Goal: Task Accomplishment & Management: Complete application form

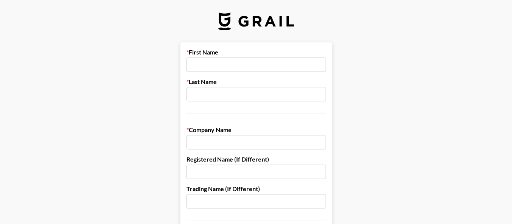
click at [266, 62] on input "text" at bounding box center [255, 65] width 139 height 14
type input "Ieva"
click at [208, 93] on input "text" at bounding box center [255, 94] width 139 height 14
type input "Podolskyte"
click at [203, 143] on input "text" at bounding box center [255, 142] width 139 height 14
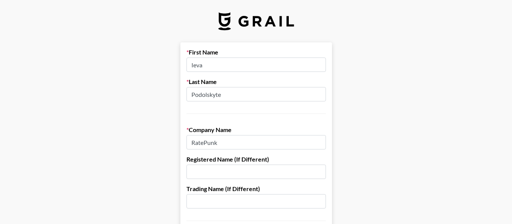
type input "RatePunk"
click at [214, 165] on input "text" at bounding box center [255, 172] width 139 height 14
paste input "YARD VENTURE, UAB"
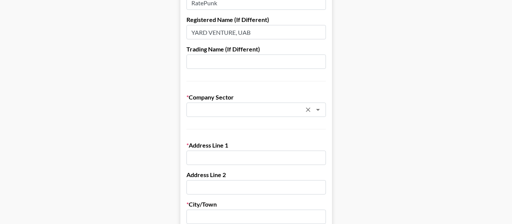
click at [233, 114] on div "​" at bounding box center [255, 110] width 139 height 14
type input "YARD VENTURE, UAB"
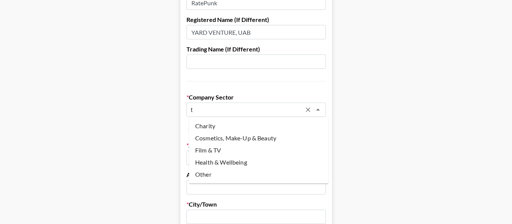
click at [226, 170] on li "Other" at bounding box center [258, 175] width 139 height 12
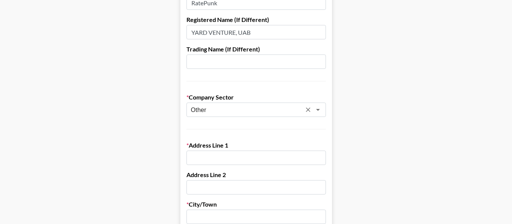
type input "Other"
click at [233, 153] on input "text" at bounding box center [255, 158] width 139 height 14
paste input "Švitrigailos 11K-109, LT-03228 [GEOGRAPHIC_DATA]"
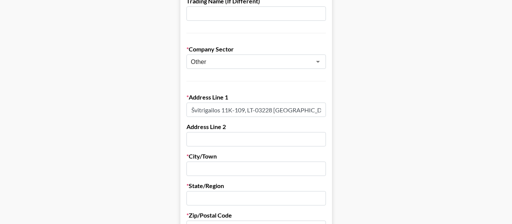
drag, startPoint x: 298, startPoint y: 113, endPoint x: 279, endPoint y: 112, distance: 19.3
click at [279, 112] on input "Švitrigailos 11K-109, LT-03228 [GEOGRAPHIC_DATA]" at bounding box center [255, 110] width 139 height 14
type input "Švitrigailos 11K-109, LT-03228"
click at [243, 168] on input "text" at bounding box center [255, 169] width 139 height 14
paste input "[GEOGRAPHIC_DATA]"
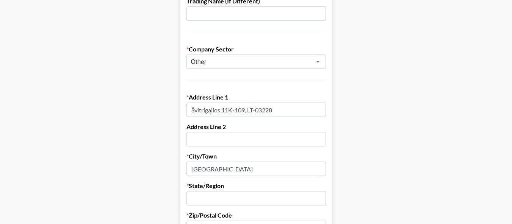
type input "[GEOGRAPHIC_DATA]"
drag, startPoint x: 285, startPoint y: 111, endPoint x: 251, endPoint y: 115, distance: 34.3
click at [251, 115] on input "Švitrigailos 11K-109, LT-03228" at bounding box center [255, 110] width 139 height 14
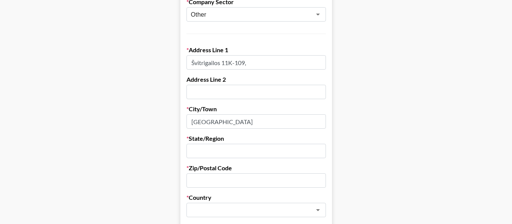
scroll to position [236, 0]
type input "Švitrigailos 11K-109,"
click at [232, 150] on input "text" at bounding box center [255, 151] width 139 height 14
click at [205, 184] on input "text" at bounding box center [255, 180] width 139 height 14
paste input "LT-03228"
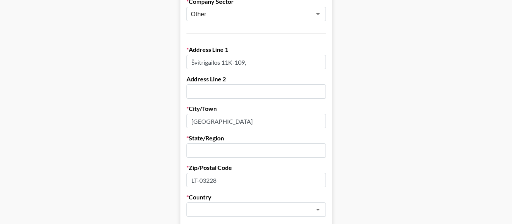
type input "LT-03228"
click at [232, 153] on input "text" at bounding box center [255, 151] width 139 height 14
type input "ž"
type input "-"
click at [148, 162] on main "First Name Ieva Last Name Podolskyte Company Name RatePunk Registered Name (If …" at bounding box center [255, 134] width 499 height 654
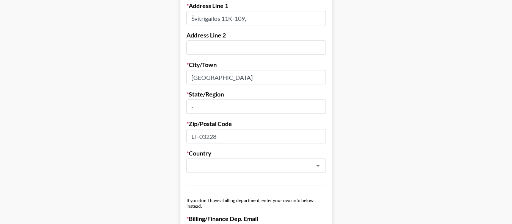
scroll to position [279, 0]
click at [233, 167] on input "text" at bounding box center [246, 166] width 110 height 9
click at [229, 176] on ul "[GEOGRAPHIC_DATA]" at bounding box center [258, 182] width 139 height 18
click at [226, 180] on li "[GEOGRAPHIC_DATA]" at bounding box center [258, 182] width 139 height 12
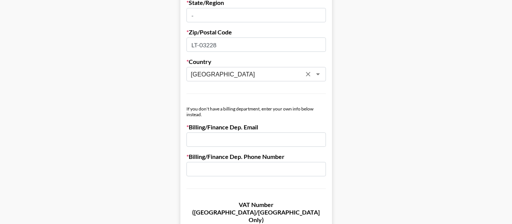
scroll to position [371, 0]
type input "[GEOGRAPHIC_DATA]"
click at [257, 141] on input "email" at bounding box center [255, 139] width 139 height 14
type input "[EMAIL_ADDRESS][DOMAIN_NAME]"
click at [224, 173] on input "text" at bounding box center [255, 169] width 139 height 14
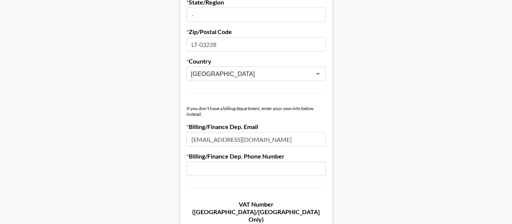
type input "="
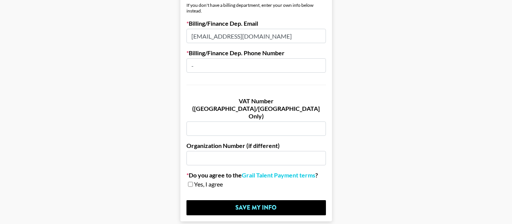
scroll to position [474, 0]
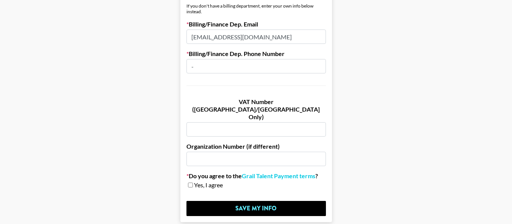
type input "-"
click at [268, 122] on input "text" at bounding box center [255, 129] width 139 height 14
paste input "LT100013334119"
type input "LT100013334119"
click at [235, 152] on input "text" at bounding box center [255, 159] width 139 height 14
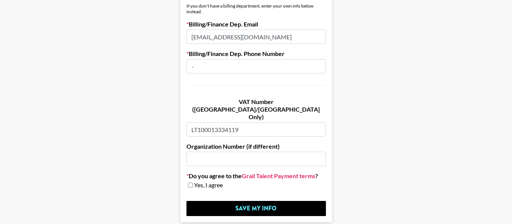
paste input "305571276"
click at [203, 152] on input "305571276" at bounding box center [255, 159] width 139 height 14
type input "305571276"
click at [259, 172] on link "Grail Talent Payment terms" at bounding box center [278, 176] width 73 height 8
click at [193, 183] on input "checkbox" at bounding box center [190, 185] width 5 height 5
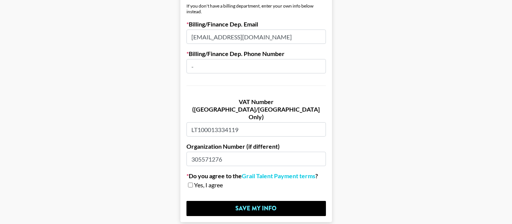
checkbox input "true"
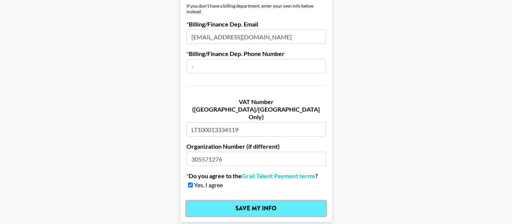
click at [215, 201] on input "Save My Info" at bounding box center [255, 208] width 139 height 15
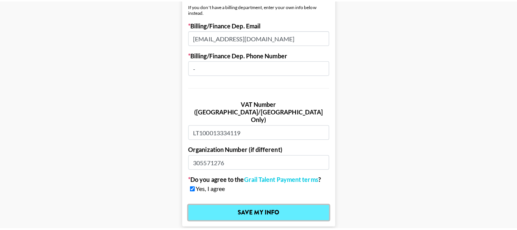
scroll to position [0, 0]
